Goal: Find specific page/section: Find specific page/section

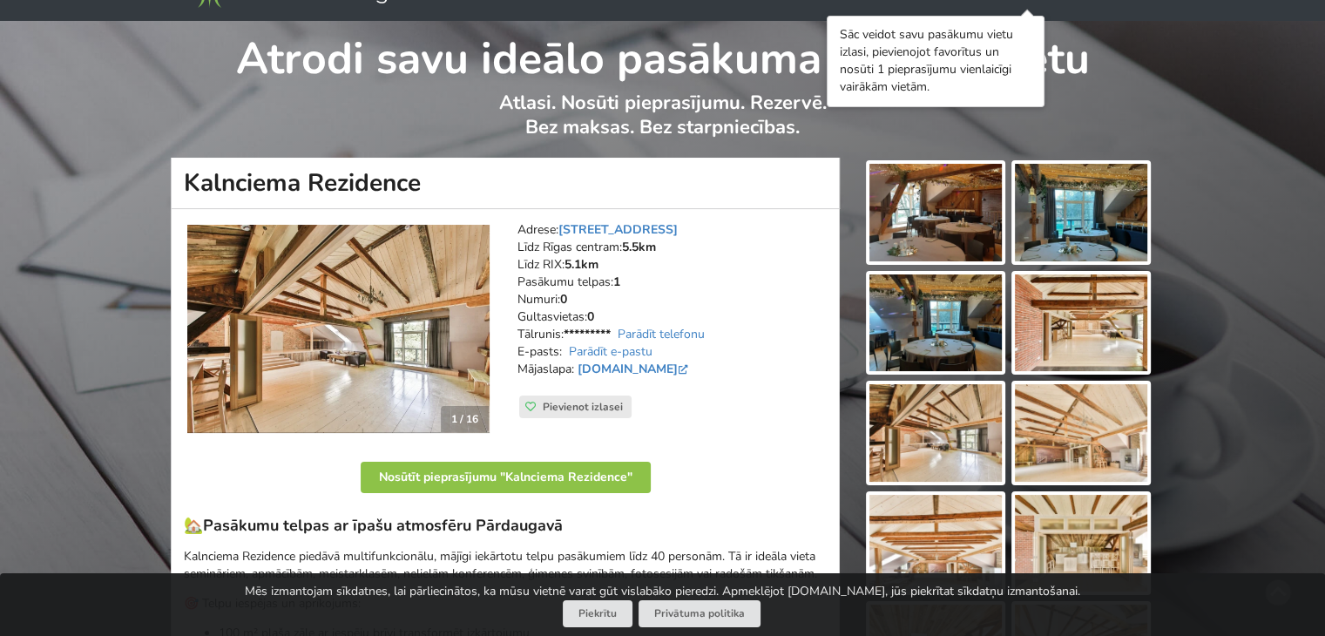
scroll to position [87, 0]
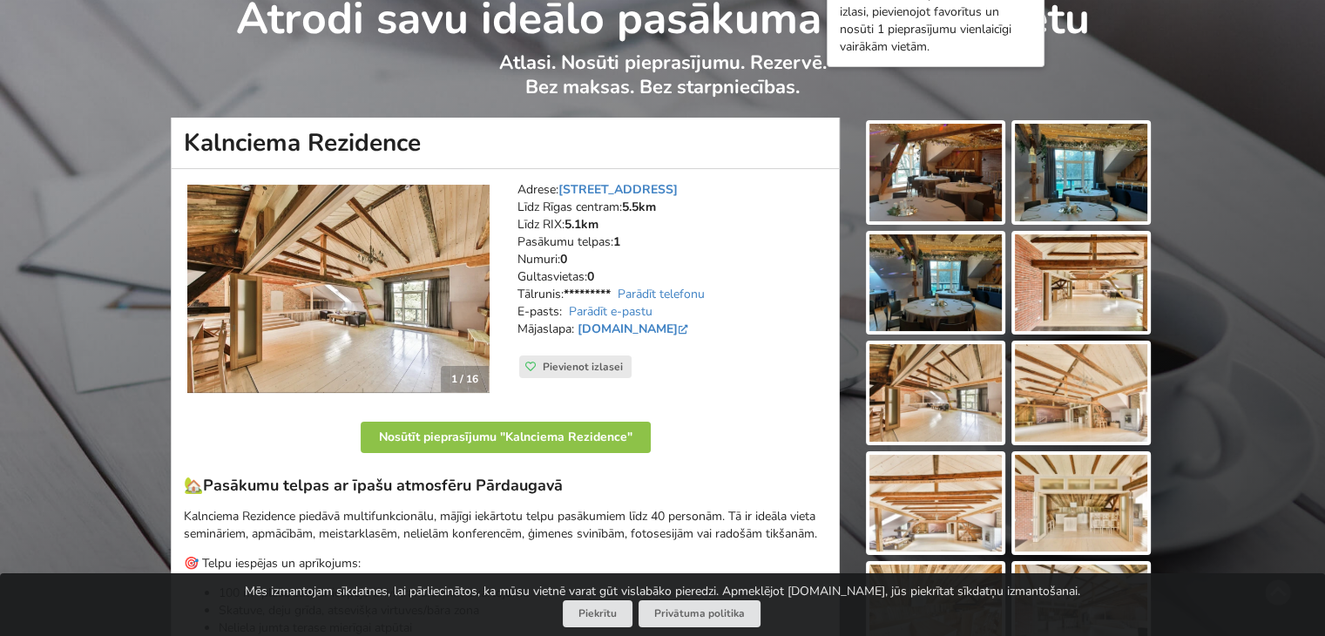
click at [486, 293] on img at bounding box center [338, 289] width 302 height 209
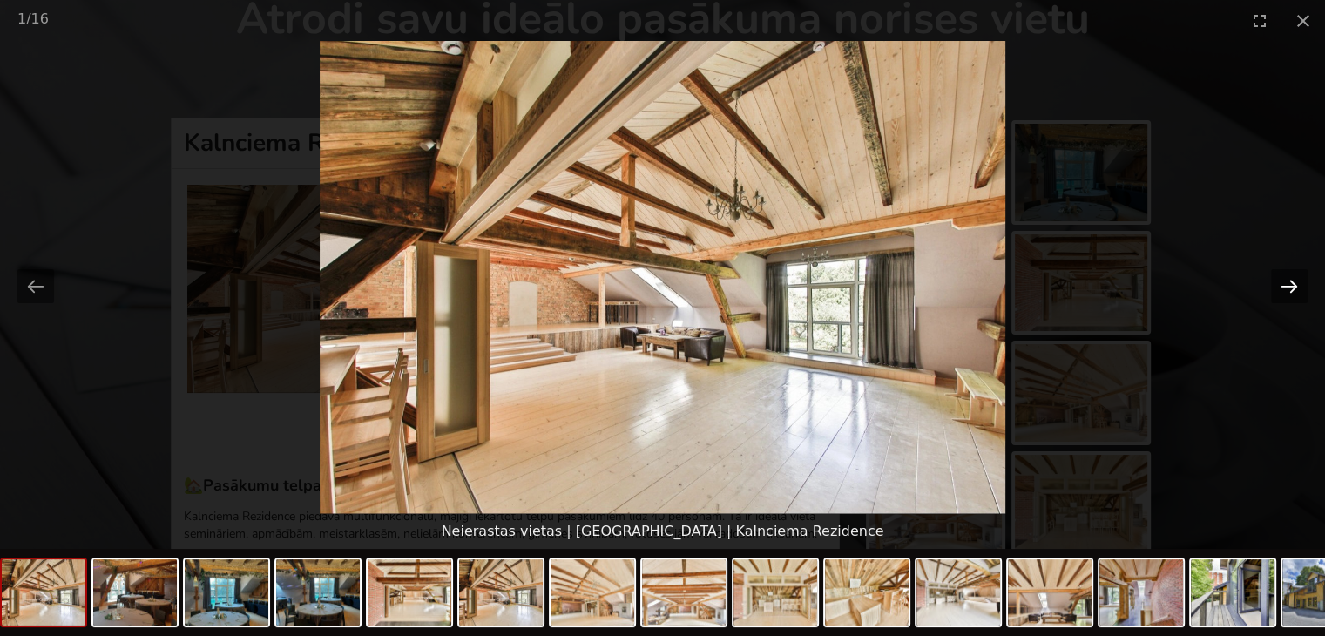
click at [1285, 282] on button "Next slide" at bounding box center [1289, 286] width 37 height 34
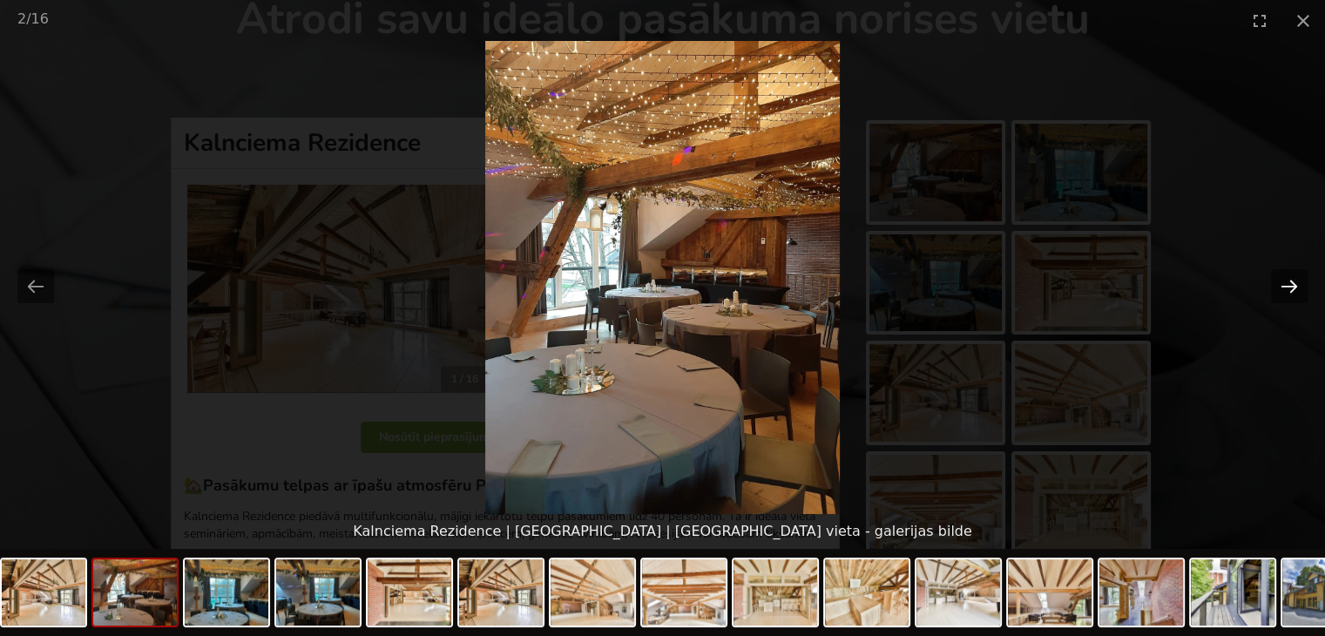
click at [1285, 282] on button "Next slide" at bounding box center [1289, 286] width 37 height 34
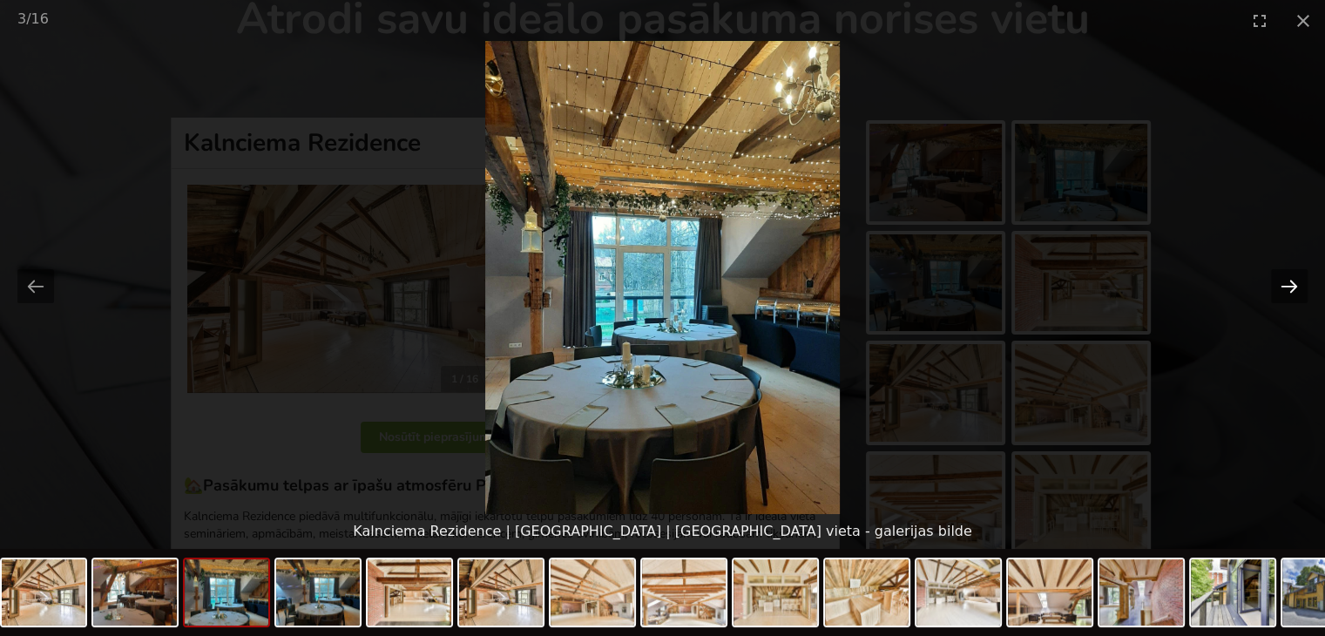
click at [1285, 282] on button "Next slide" at bounding box center [1289, 286] width 37 height 34
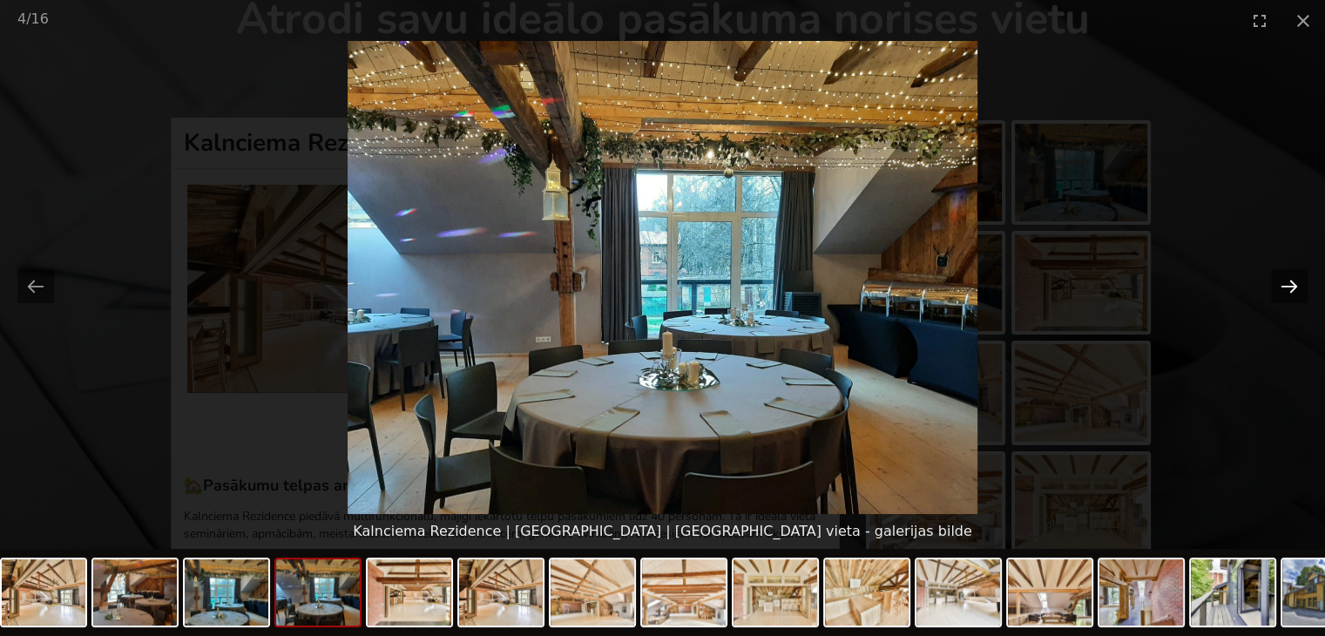
click at [1285, 282] on button "Next slide" at bounding box center [1289, 286] width 37 height 34
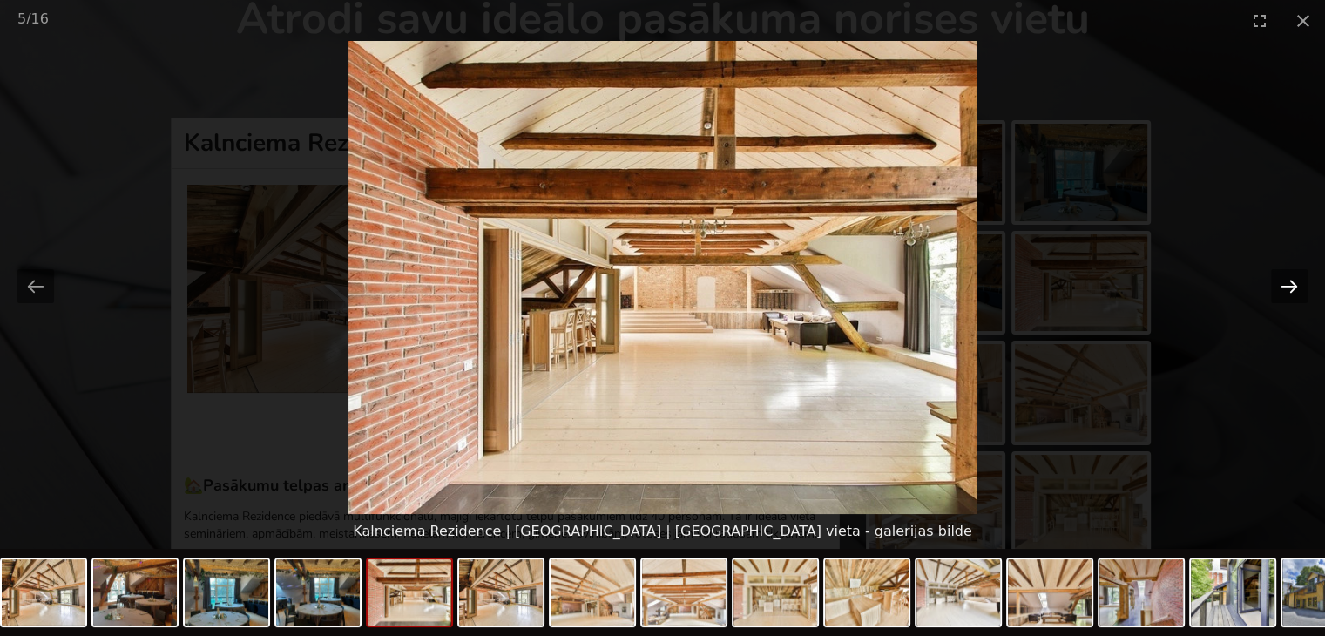
click at [1285, 282] on button "Next slide" at bounding box center [1289, 286] width 37 height 34
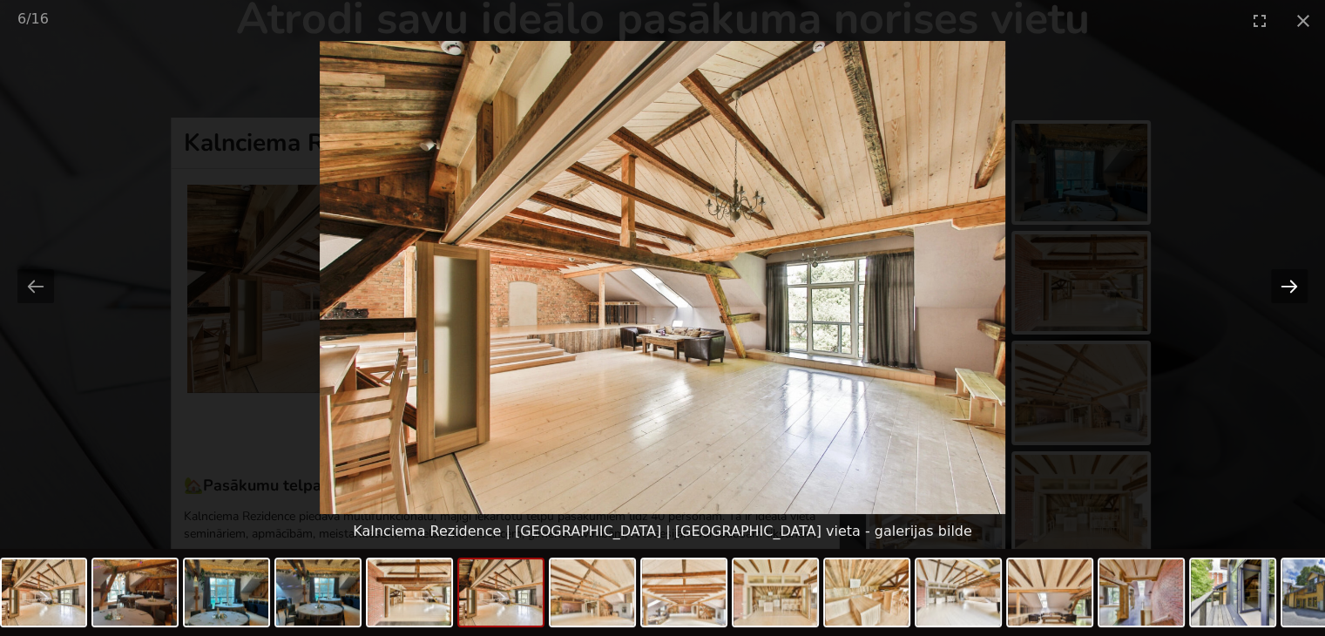
click at [1285, 282] on button "Next slide" at bounding box center [1289, 286] width 37 height 34
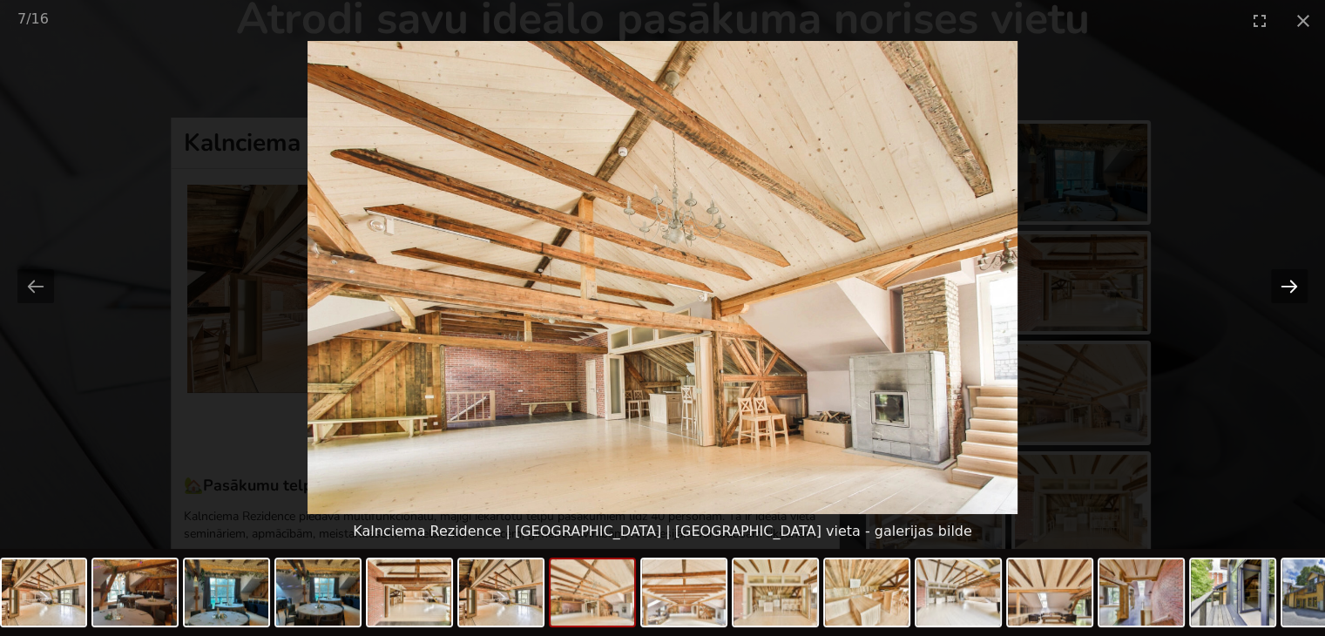
click at [1285, 282] on button "Next slide" at bounding box center [1289, 286] width 37 height 34
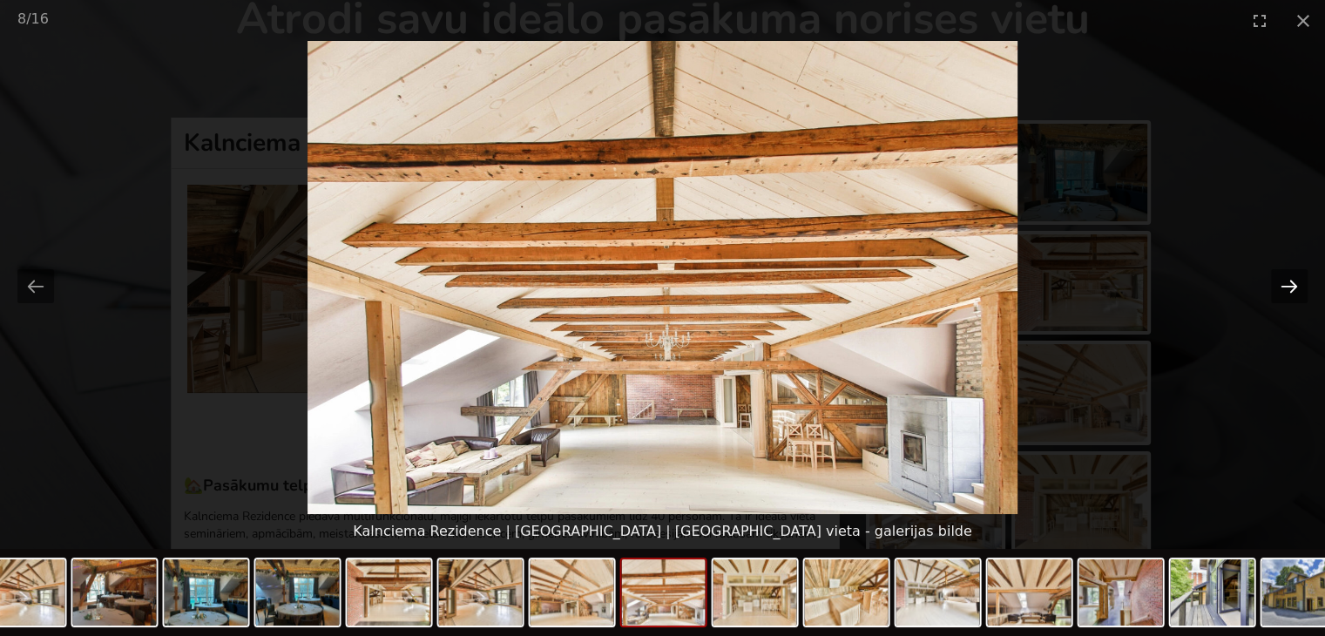
click at [1285, 282] on button "Next slide" at bounding box center [1289, 286] width 37 height 34
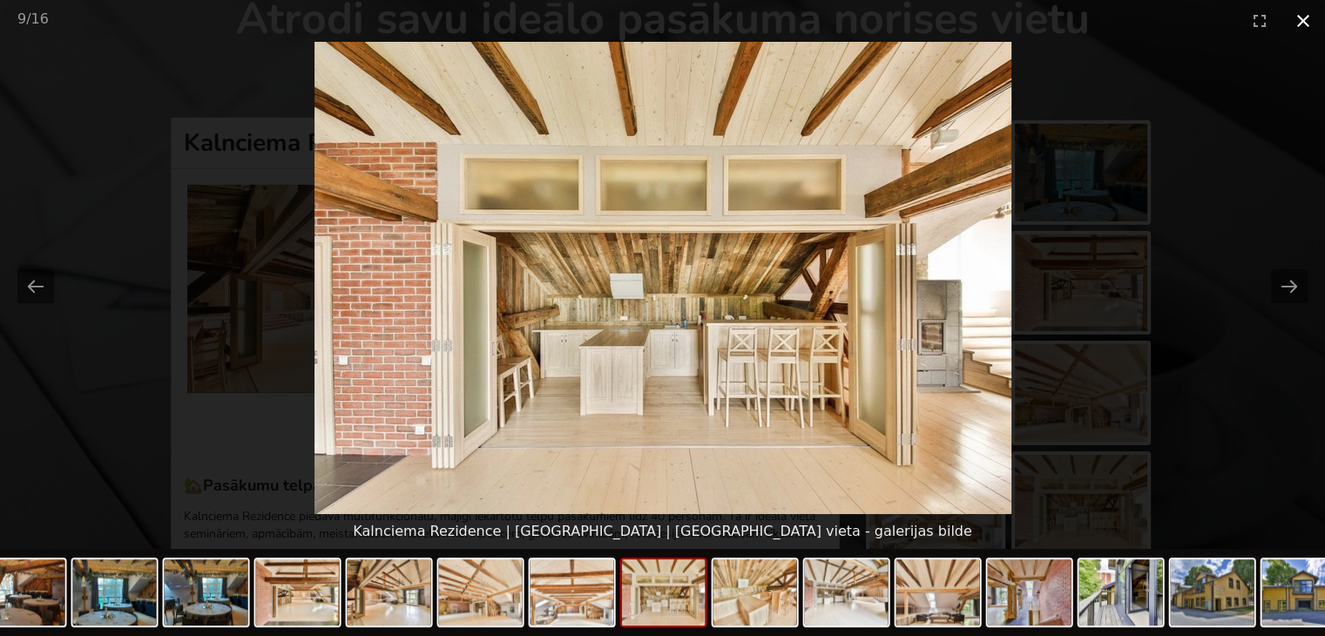
click at [1298, 11] on button "Close gallery" at bounding box center [1303, 20] width 44 height 41
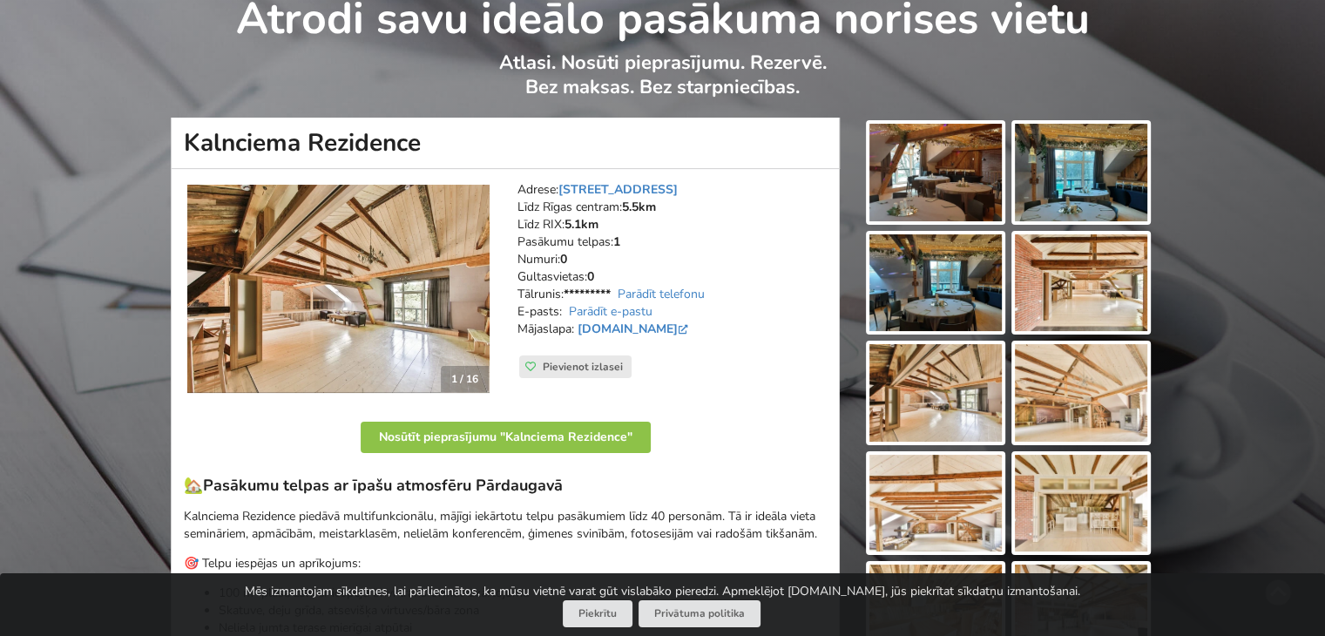
scroll to position [0, 0]
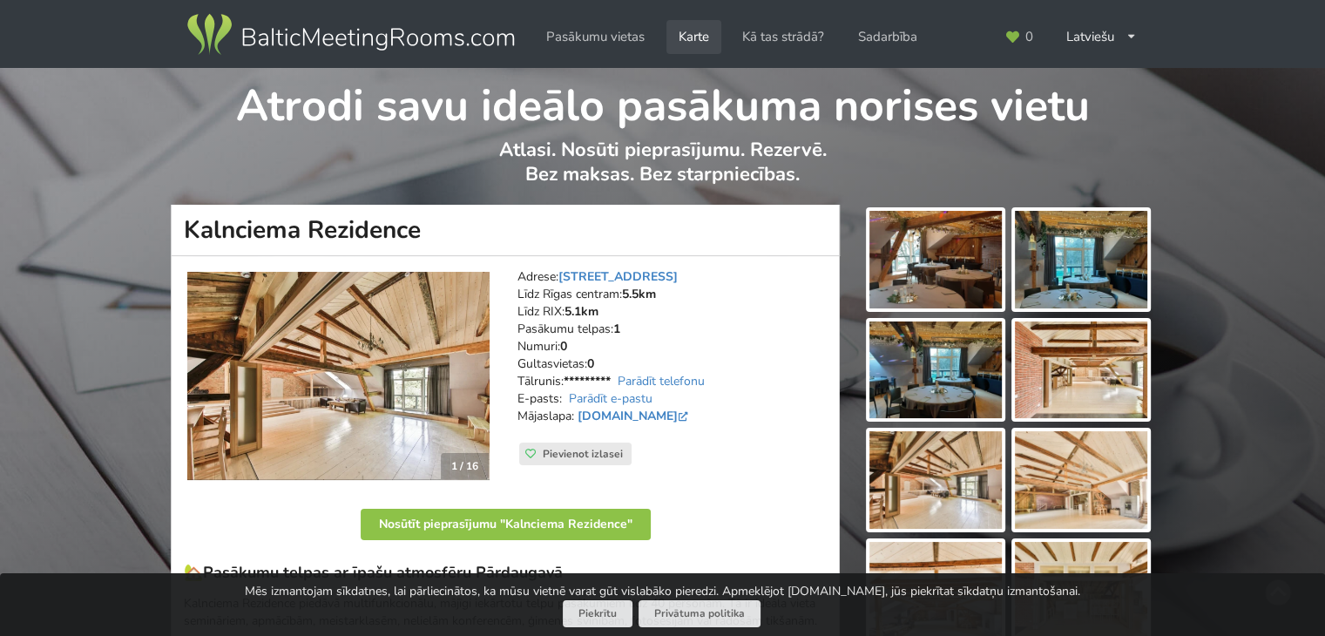
click at [686, 32] on link "Karte" at bounding box center [693, 37] width 55 height 34
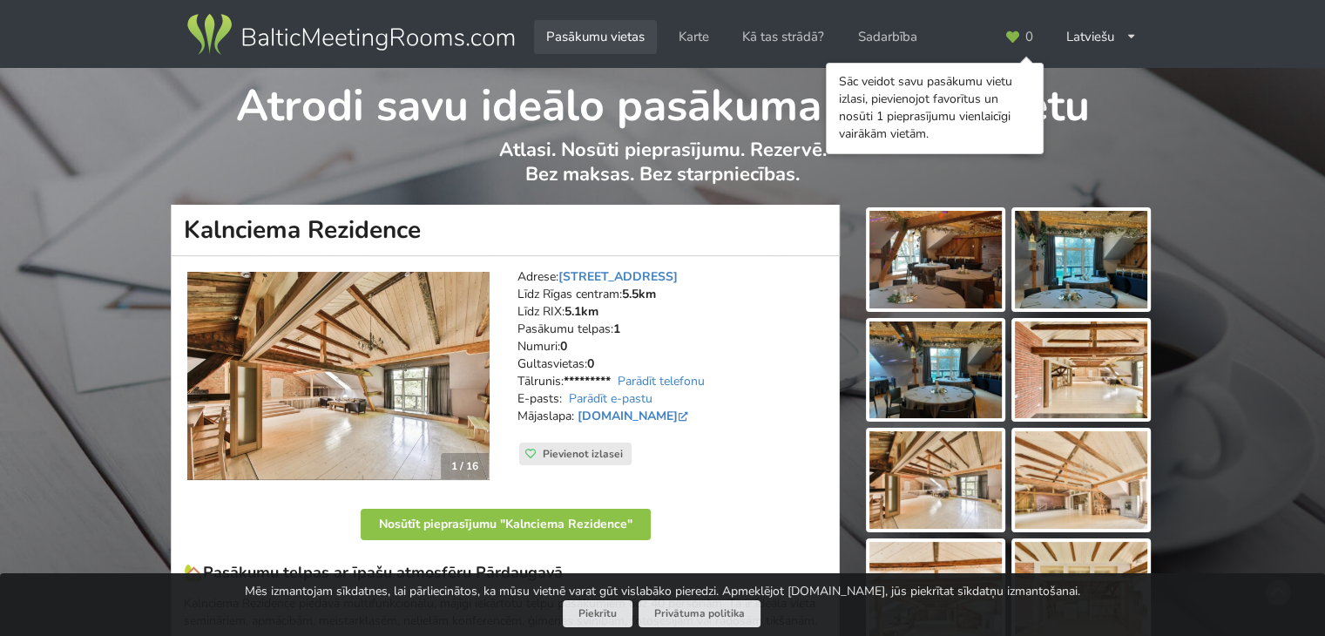
click at [589, 36] on link "Pasākumu vietas" at bounding box center [595, 37] width 123 height 34
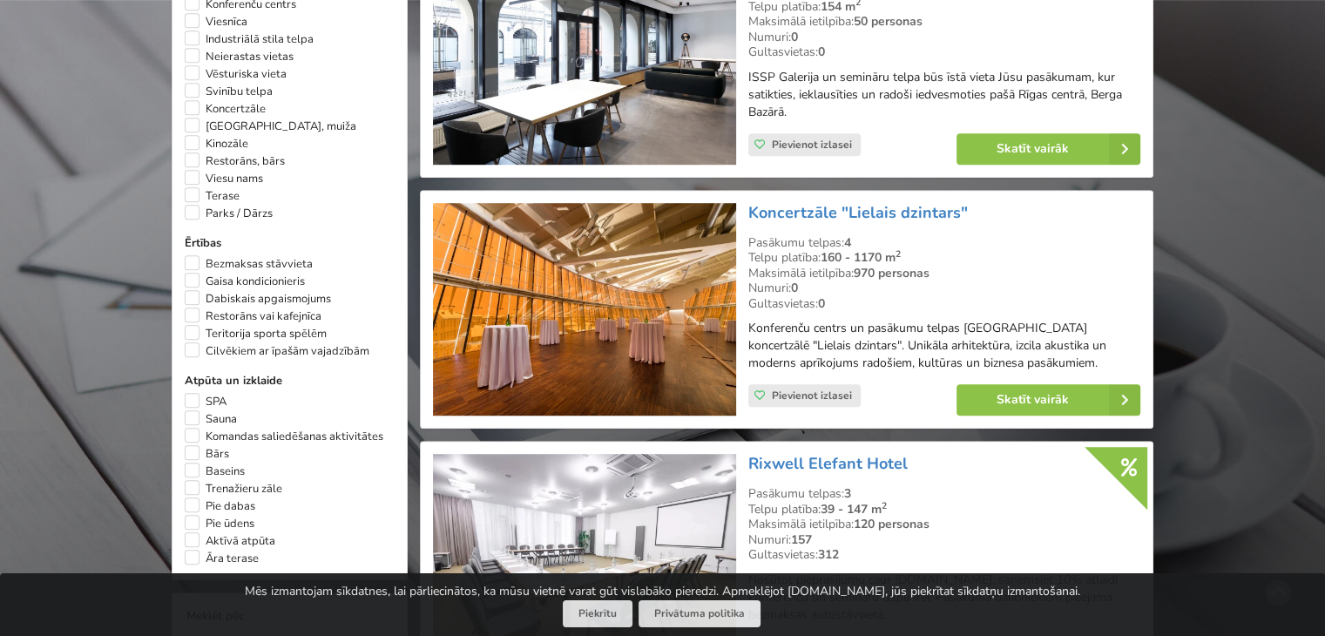
scroll to position [1132, 0]
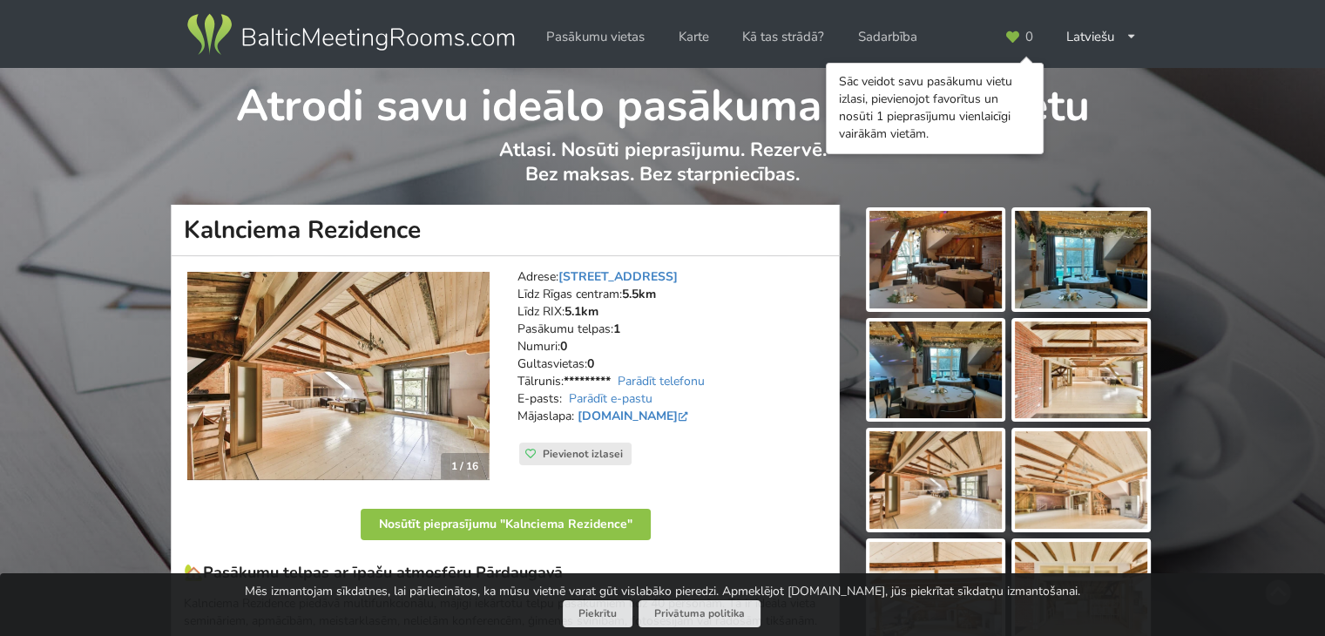
scroll to position [87, 0]
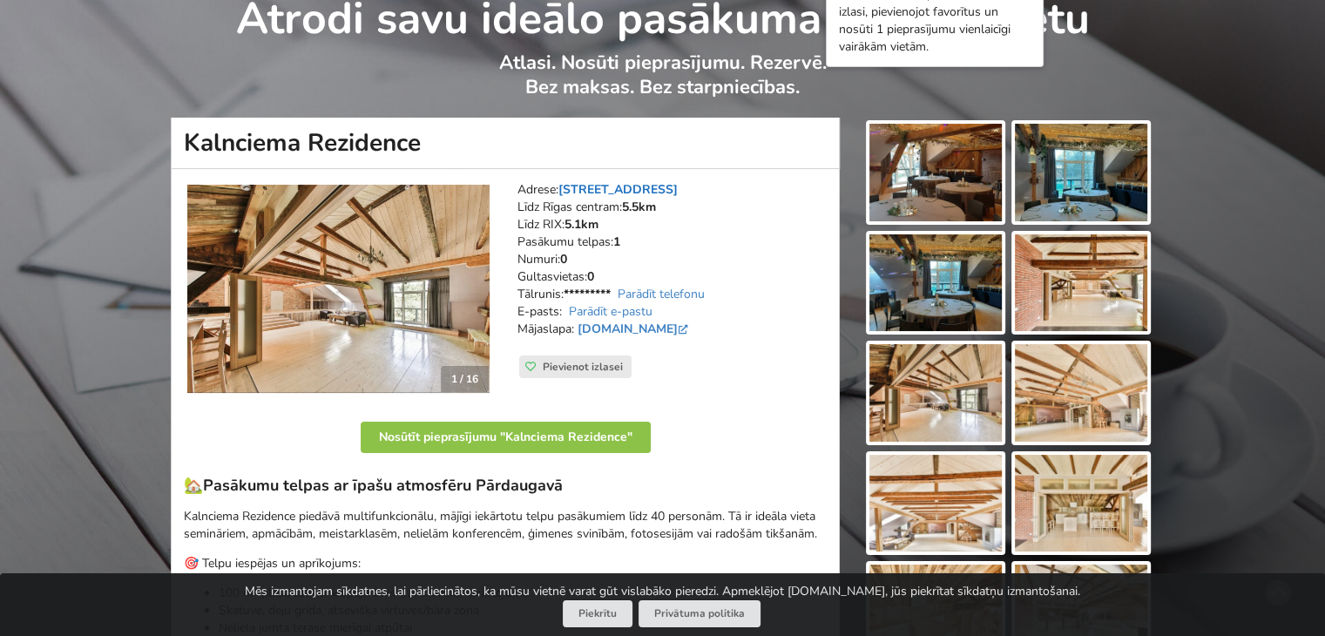
click at [629, 186] on link "[STREET_ADDRESS]" at bounding box center [617, 189] width 119 height 17
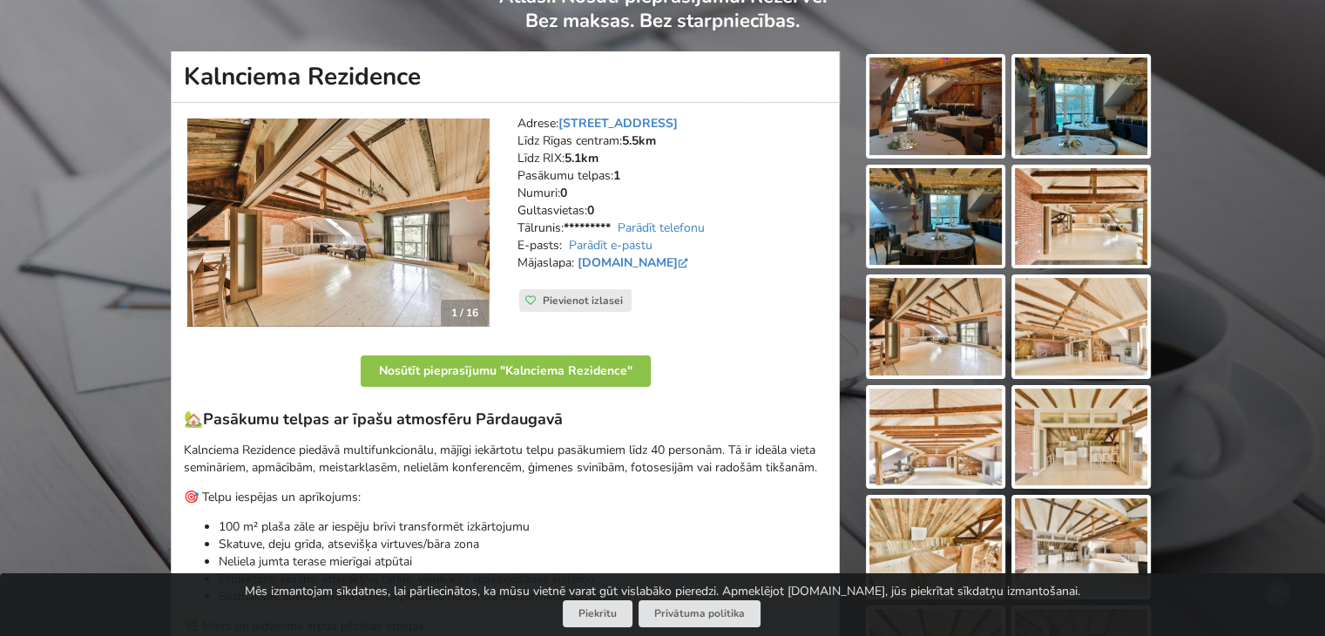
scroll to position [71, 0]
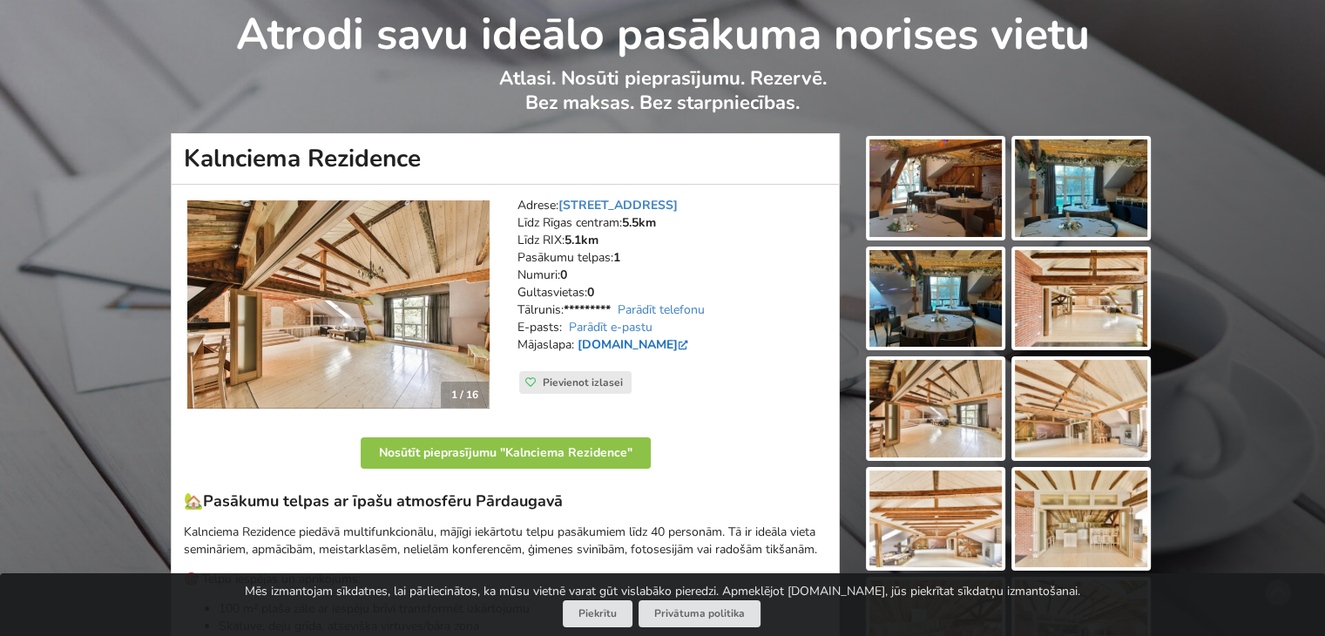
click at [692, 345] on link "[DOMAIN_NAME]" at bounding box center [634, 344] width 114 height 17
click at [638, 349] on link "[DOMAIN_NAME]" at bounding box center [634, 344] width 114 height 17
